Goal: Navigation & Orientation: Understand site structure

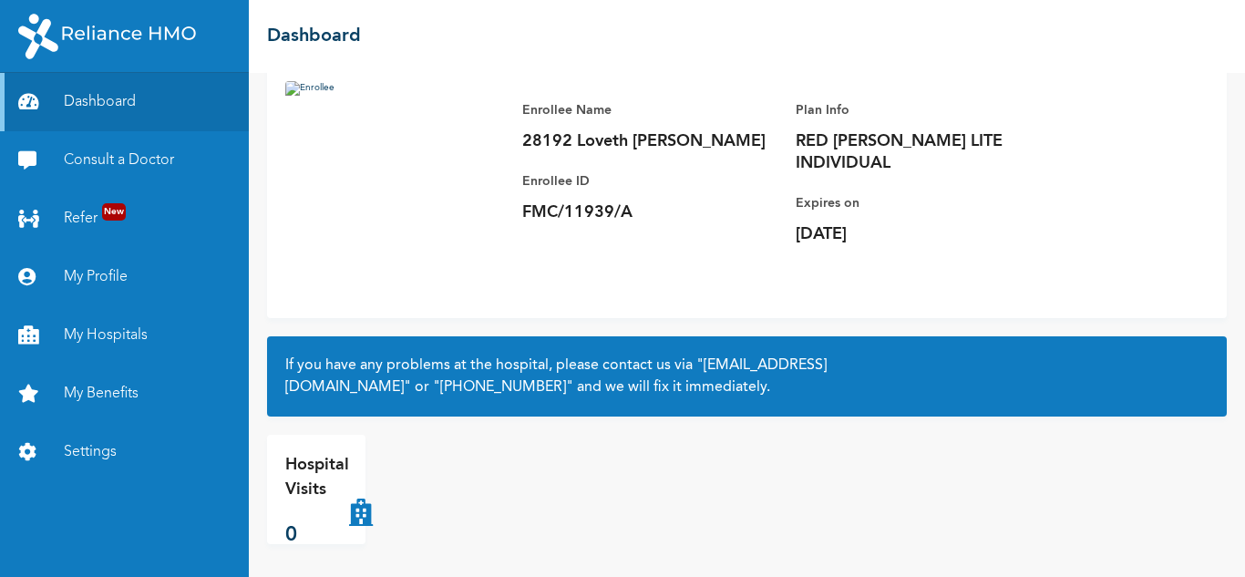
scroll to position [128, 0]
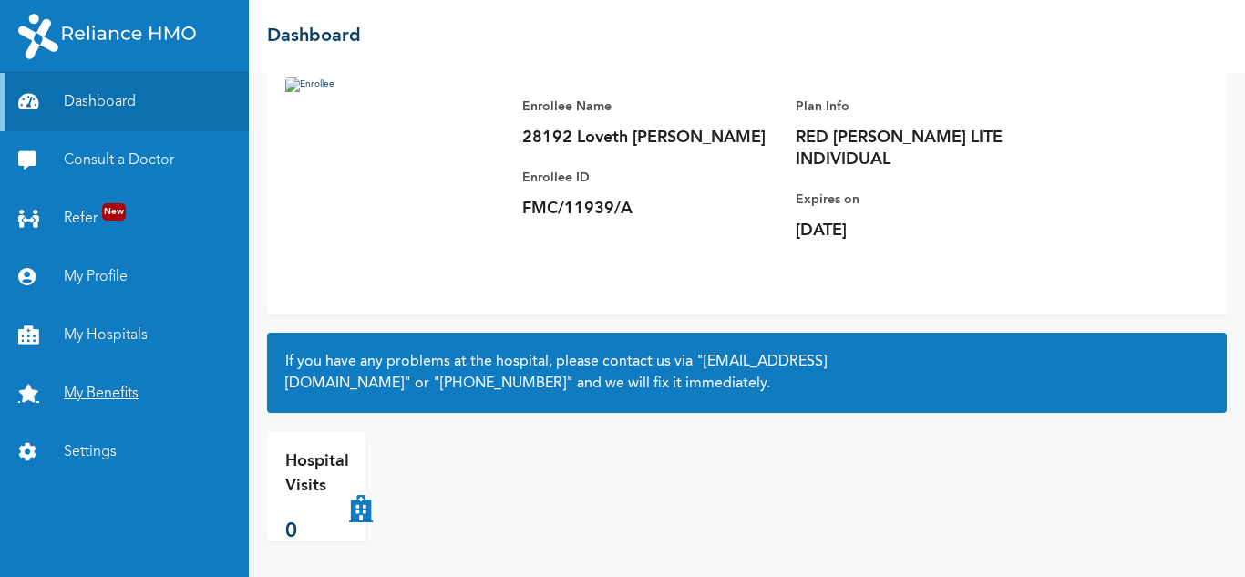
click at [87, 387] on link "My Benefits" at bounding box center [124, 393] width 249 height 58
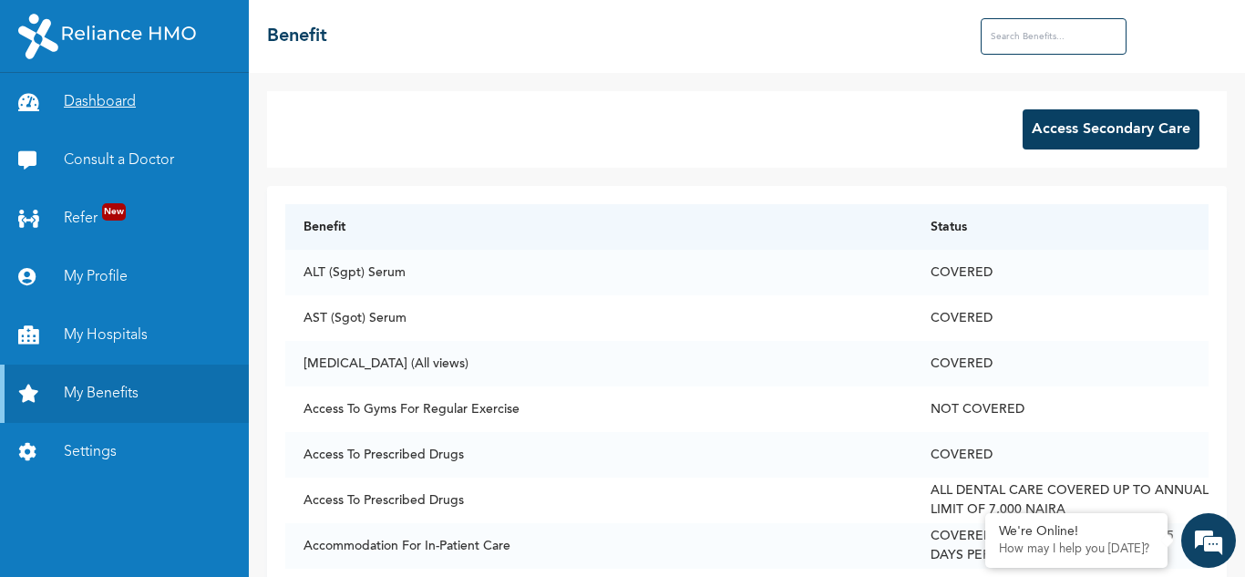
click at [112, 96] on link "Dashboard" at bounding box center [124, 102] width 249 height 58
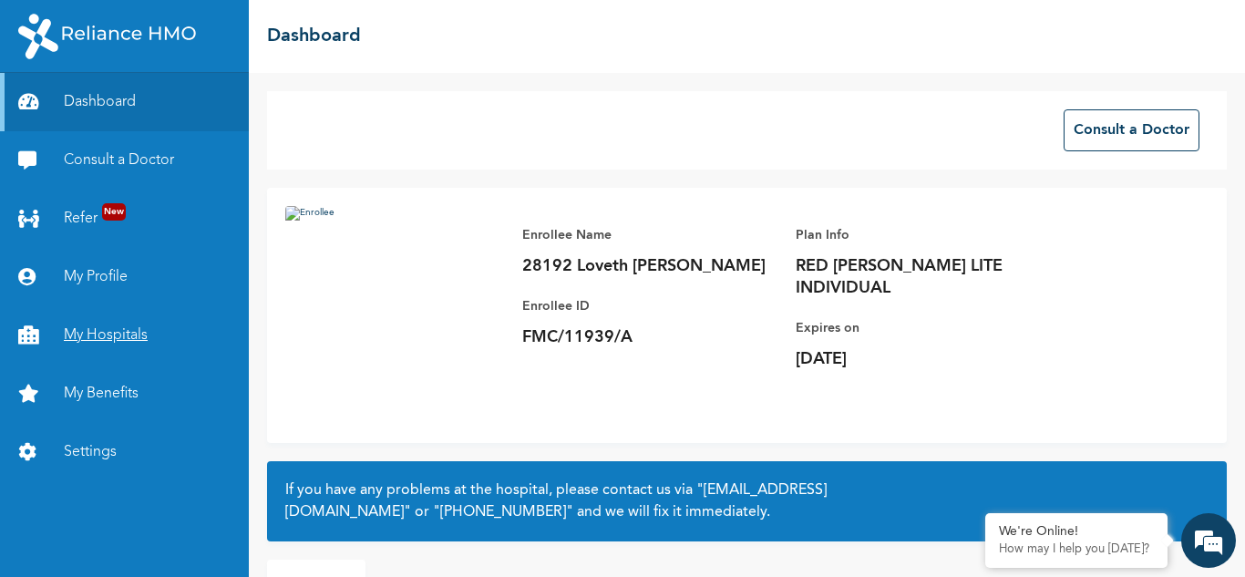
click at [105, 330] on link "My Hospitals" at bounding box center [124, 335] width 249 height 58
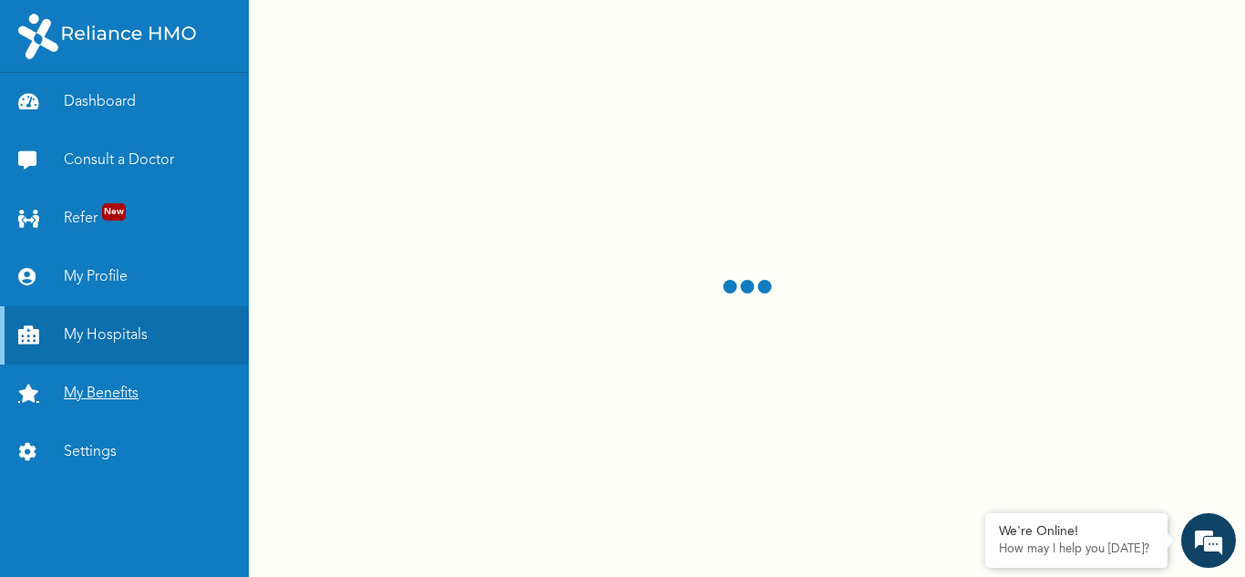
click at [108, 387] on link "My Benefits" at bounding box center [124, 393] width 249 height 58
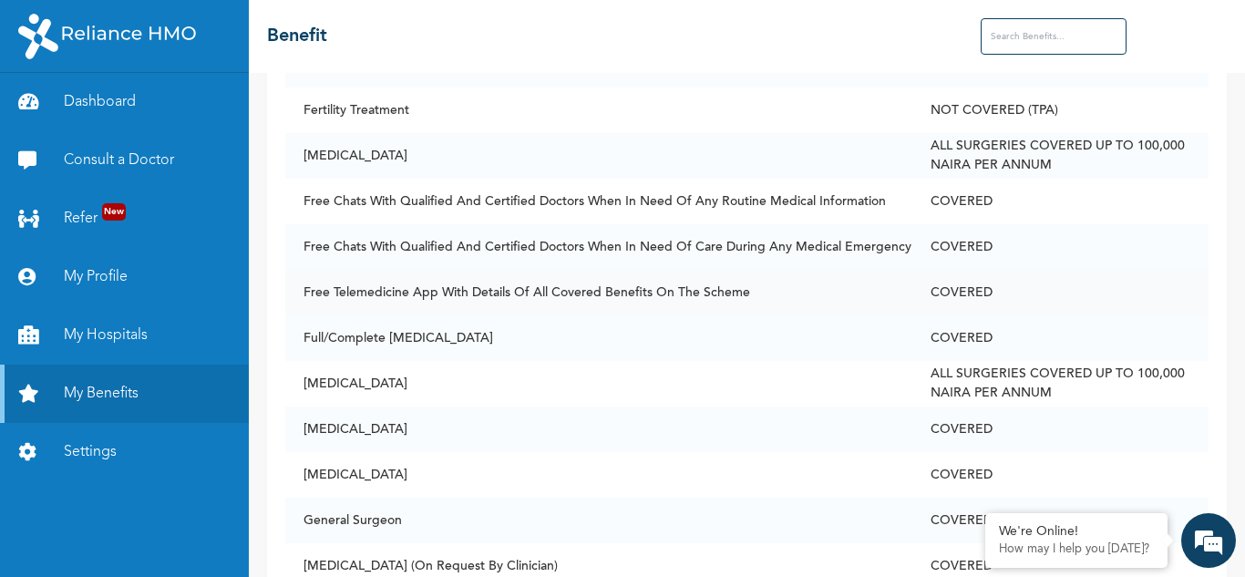
scroll to position [2916, 0]
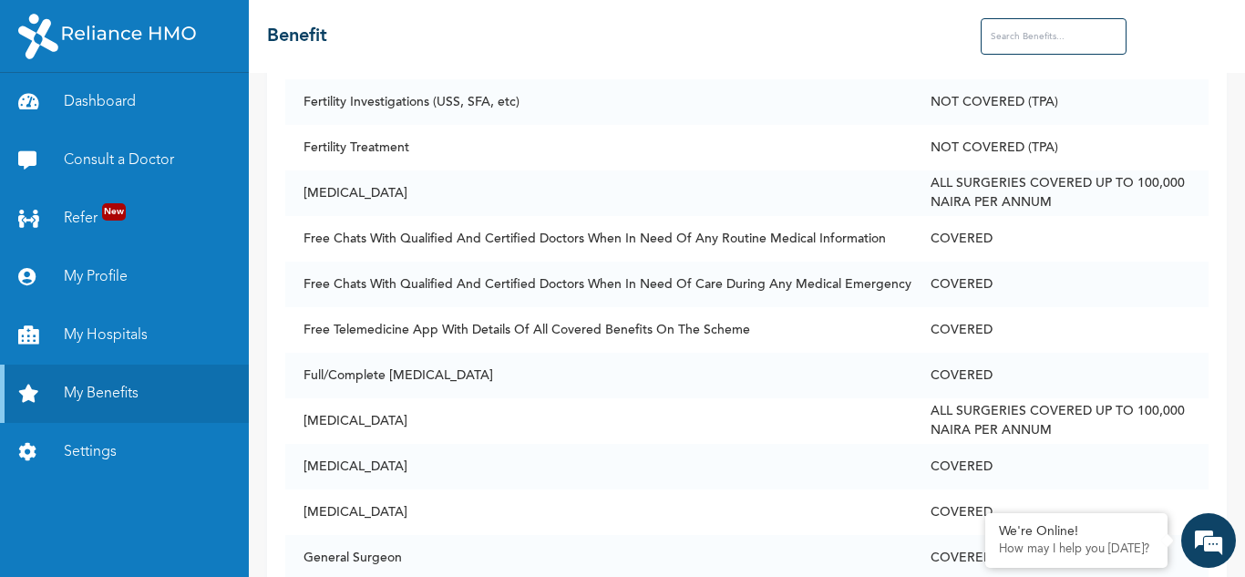
click at [0, 576] on html "Dashboard Consult a Doctor Refer New My Profile My Hospitals My Benefits Settin…" at bounding box center [622, 288] width 1245 height 577
